Goal: Book appointment/travel/reservation

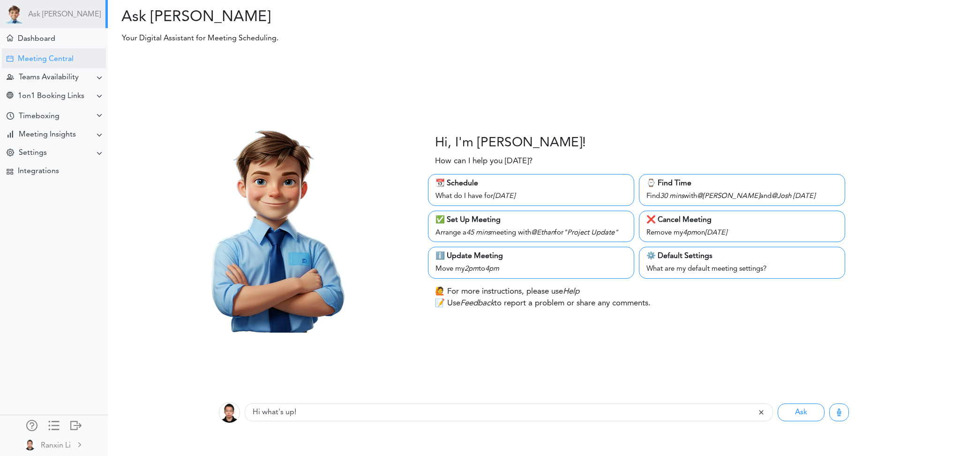
click at [60, 57] on div "Meeting Central" at bounding box center [46, 59] width 56 height 9
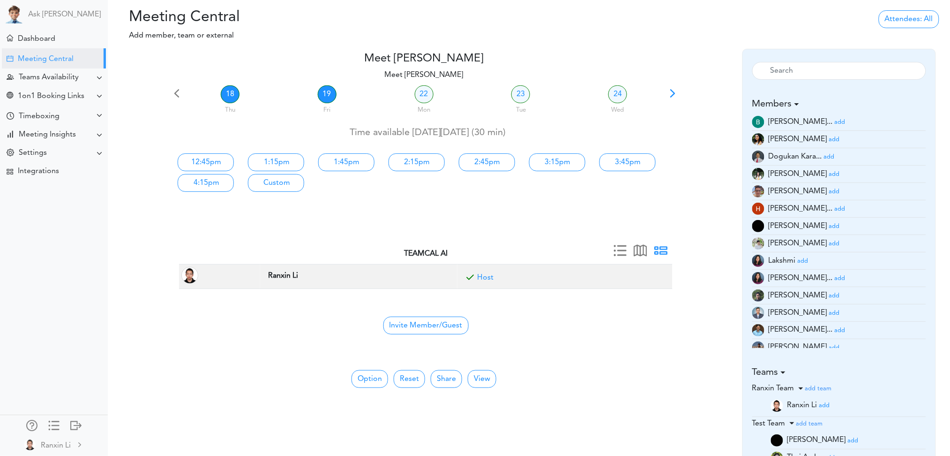
click at [321, 98] on link "19" at bounding box center [327, 94] width 19 height 18
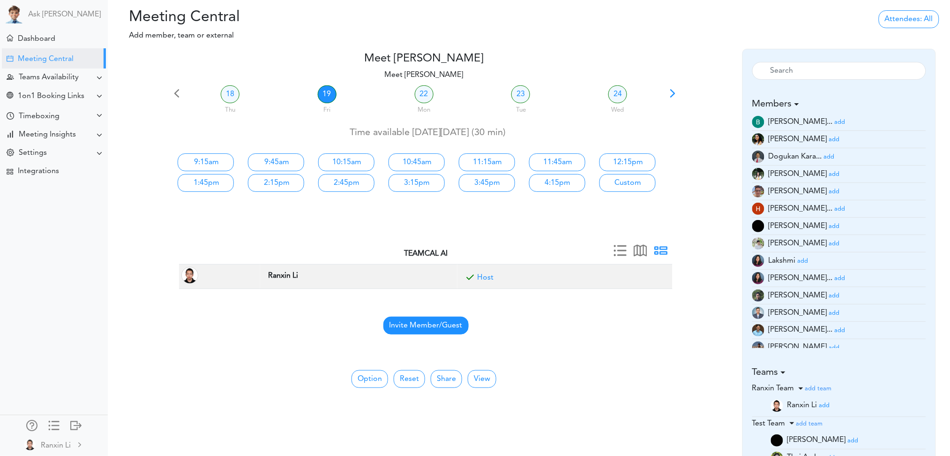
click at [436, 322] on span "Invite Member/Guest" at bounding box center [425, 325] width 85 height 18
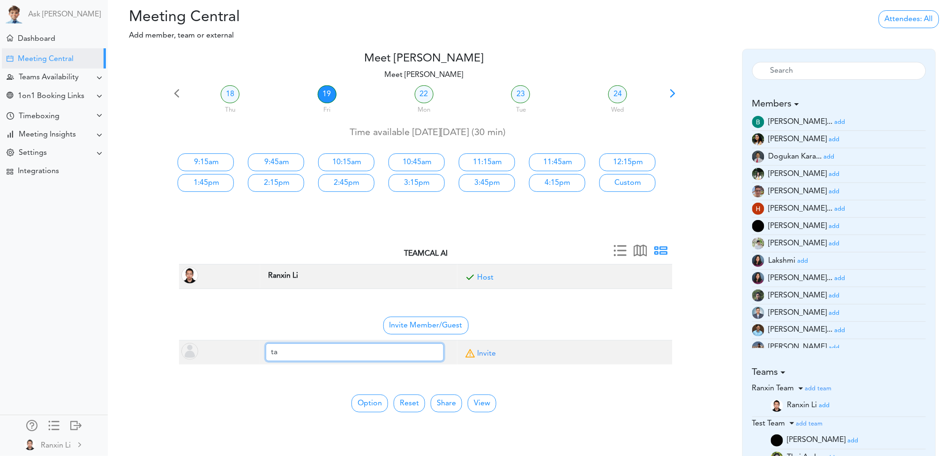
type input "t"
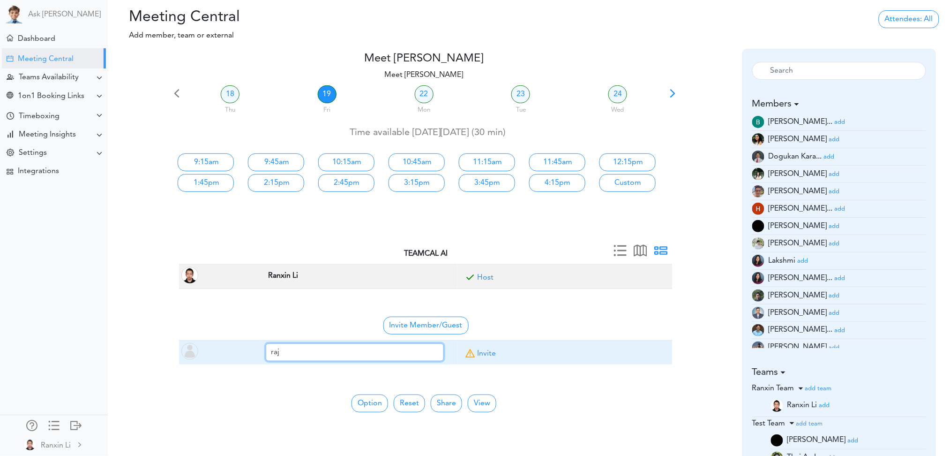
type input "[EMAIL_ADDRESS]"
click at [500, 351] on td "Invite" at bounding box center [564, 352] width 215 height 24
click at [485, 355] on link "Invite" at bounding box center [486, 353] width 19 height 7
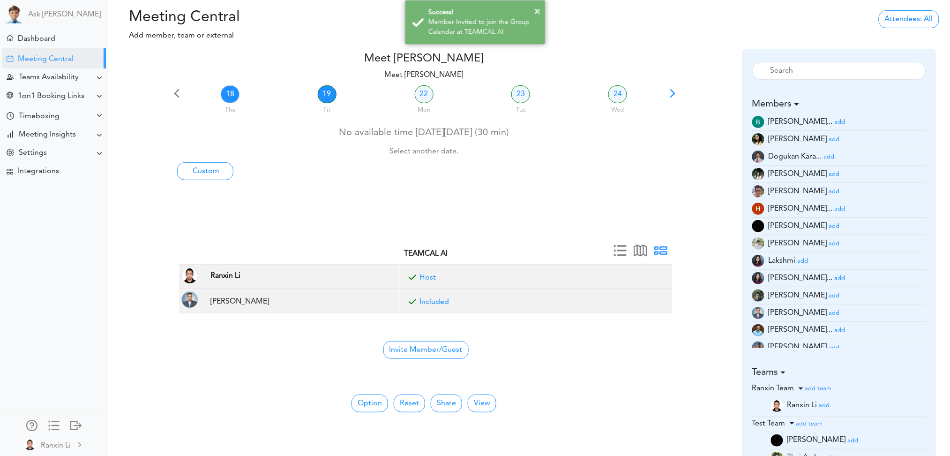
click at [321, 91] on link "19" at bounding box center [327, 94] width 19 height 18
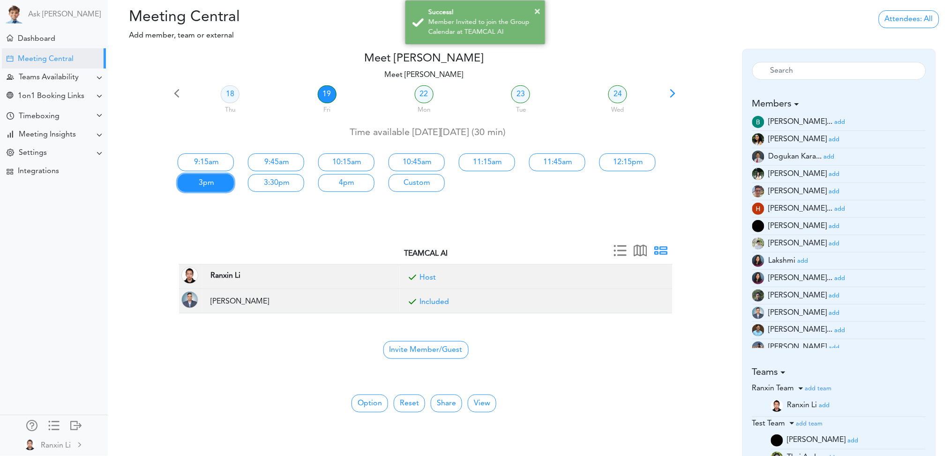
click at [196, 183] on link "3pm" at bounding box center [206, 183] width 56 height 18
type input "Meet [PERSON_NAME]"
type input "[URL][DOMAIN_NAME]"
type input "[DATE]T15:00"
type input "[DATE]T15:30"
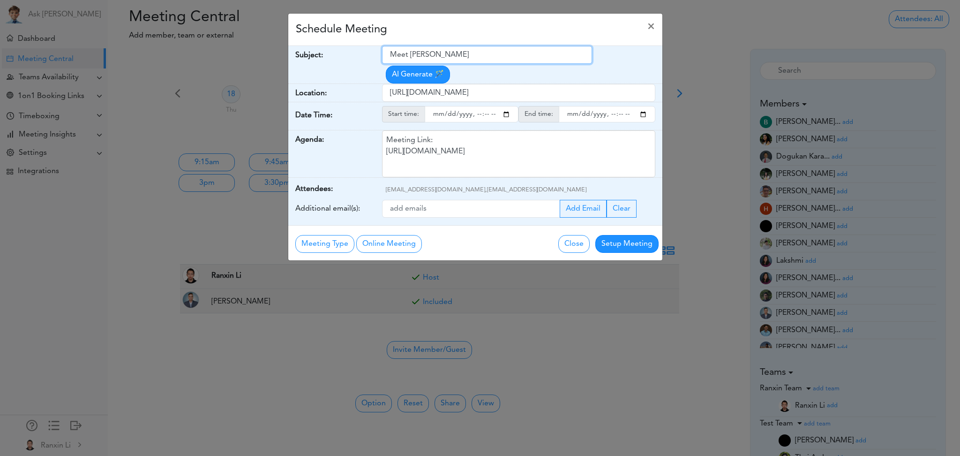
click at [484, 62] on input "Meet [PERSON_NAME]" at bounding box center [487, 55] width 210 height 18
click at [413, 50] on input "Discuss about langraph" at bounding box center [487, 55] width 210 height 18
type input "Discuss further about langraph"
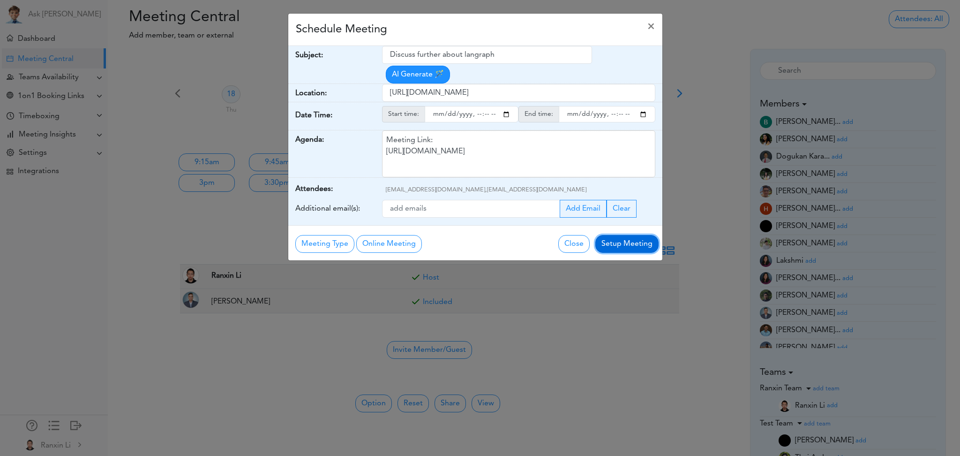
click at [638, 247] on button "Setup Meeting" at bounding box center [626, 244] width 63 height 18
